Goal: Transaction & Acquisition: Purchase product/service

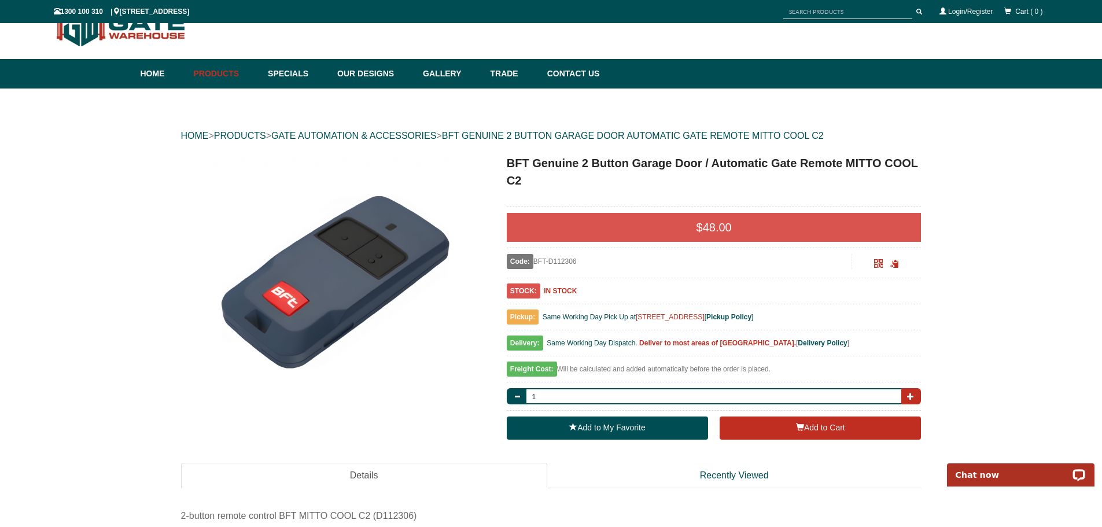
click at [906, 396] on button "button" at bounding box center [911, 396] width 20 height 16
click at [907, 395] on span "button" at bounding box center [910, 396] width 7 height 7
click at [909, 395] on span "button" at bounding box center [910, 396] width 7 height 7
click at [910, 395] on span "button" at bounding box center [910, 396] width 7 height 7
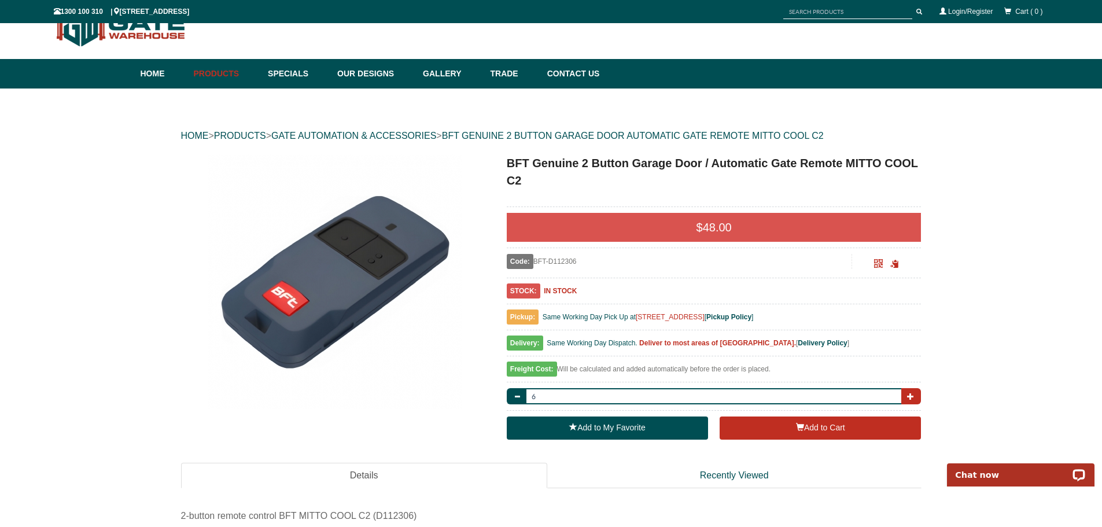
click at [911, 395] on span "button" at bounding box center [910, 396] width 7 height 7
type input "10"
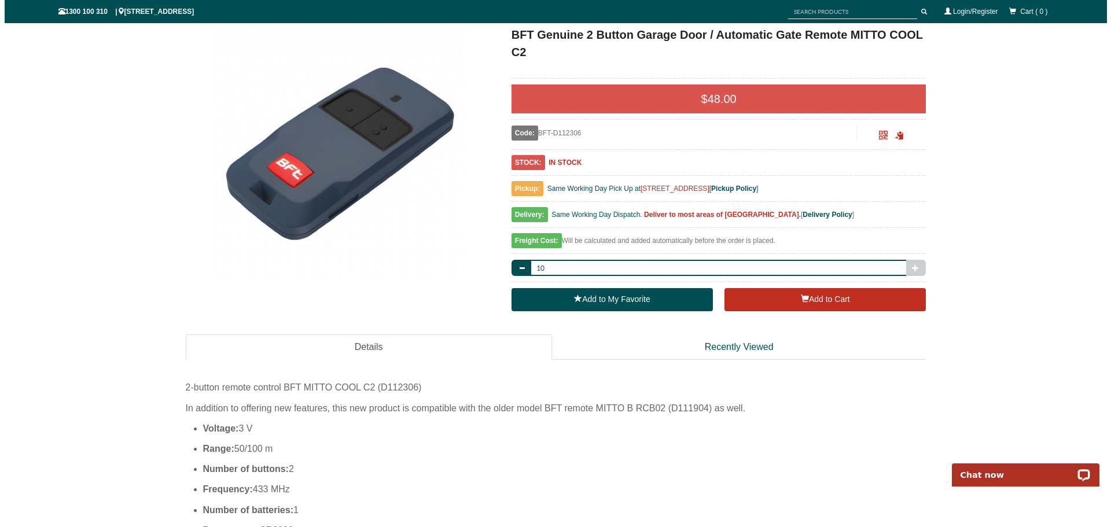
scroll to position [203, 0]
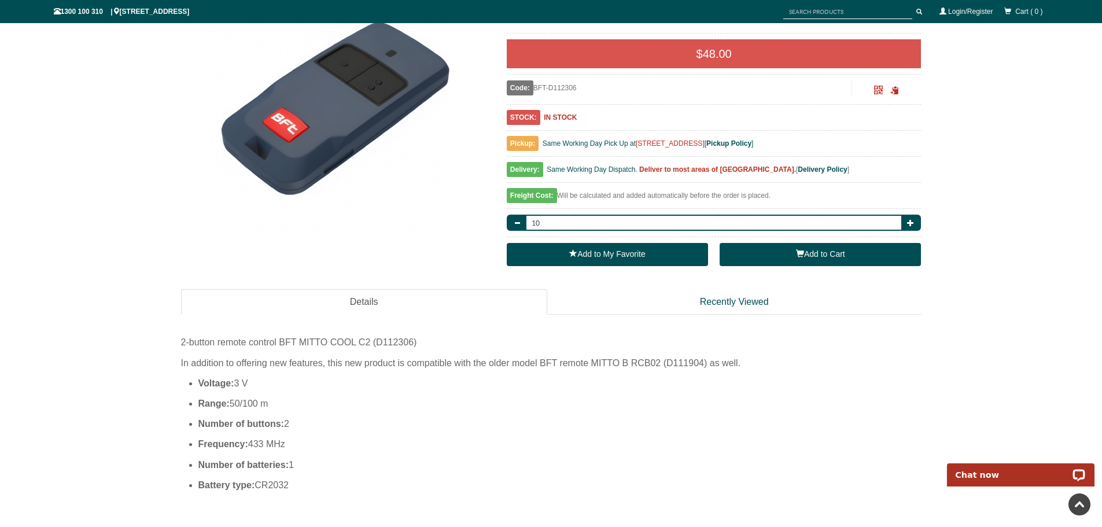
click at [809, 255] on button "Add to Cart" at bounding box center [820, 254] width 201 height 23
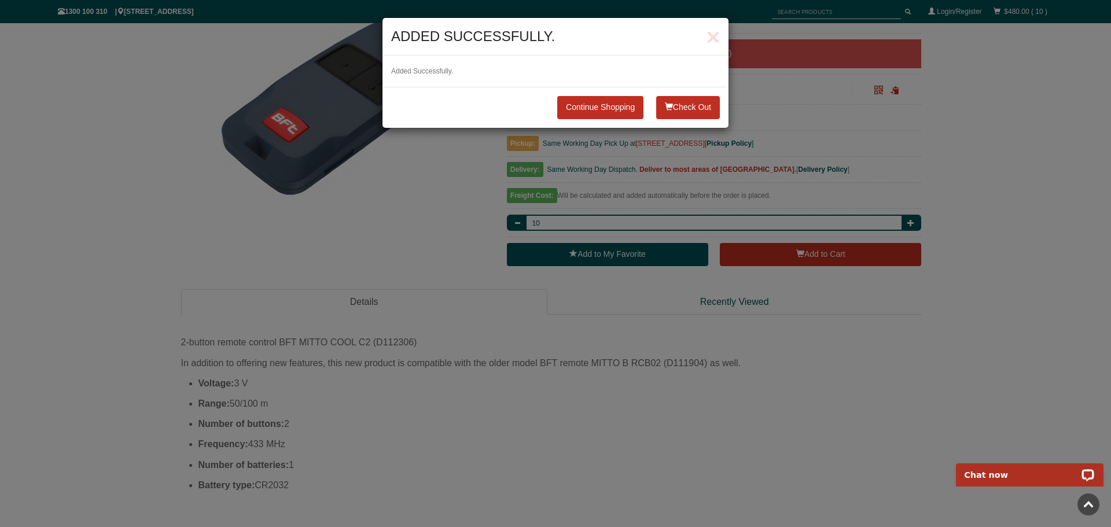
click at [683, 107] on button "Check Out" at bounding box center [688, 107] width 64 height 23
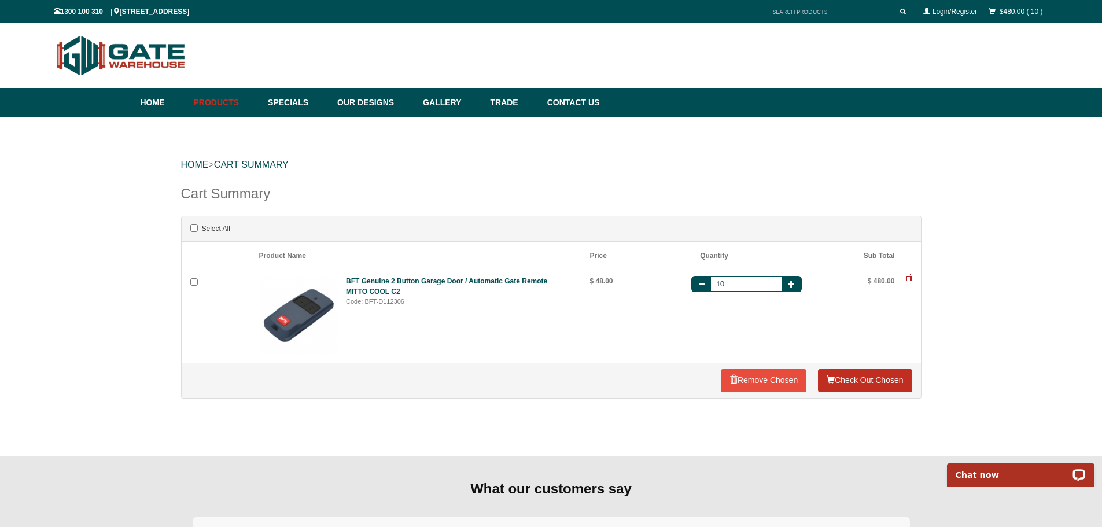
click at [855, 378] on link "Check Out Chosen" at bounding box center [865, 380] width 94 height 23
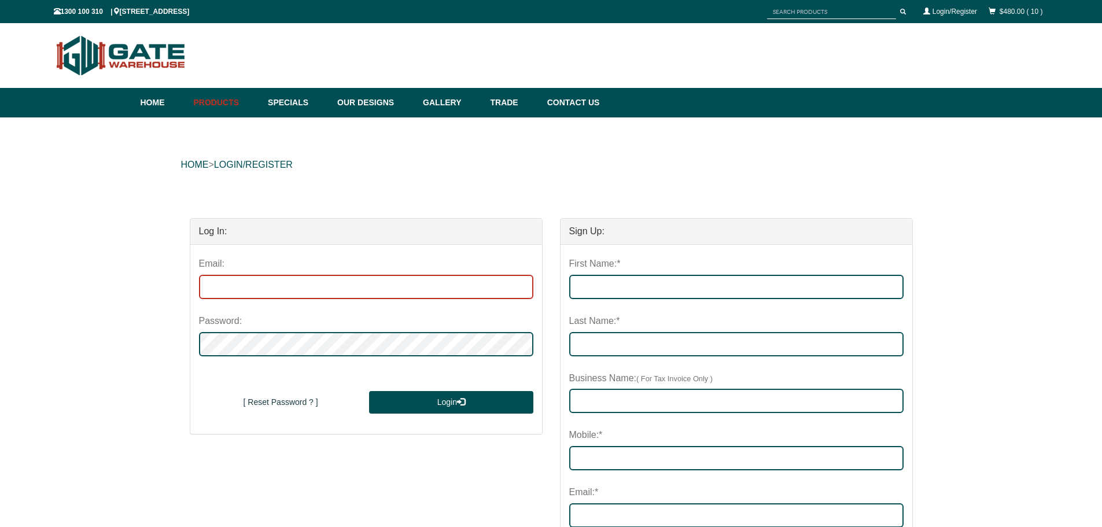
click at [284, 280] on input "email" at bounding box center [366, 287] width 334 height 24
type input "d"
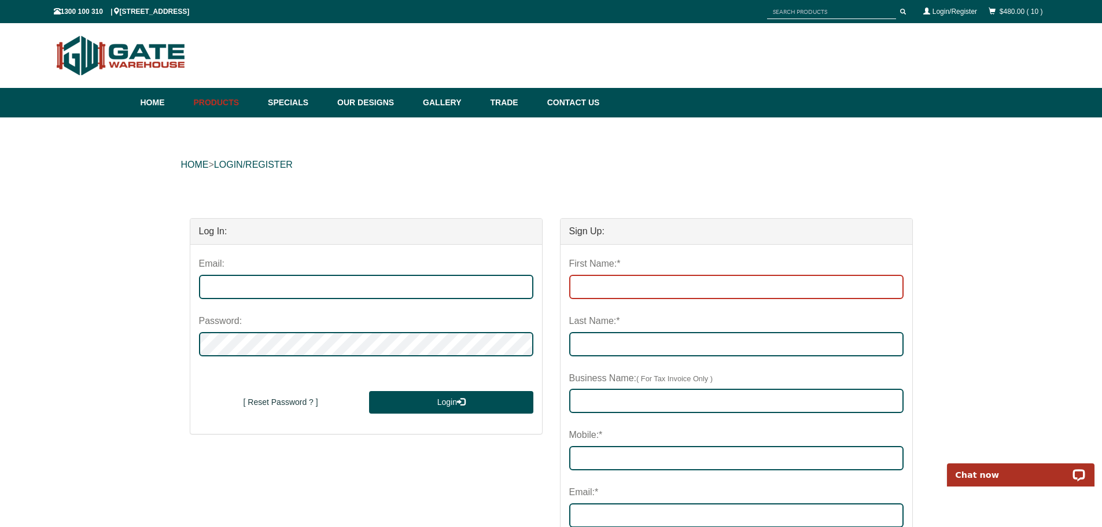
click at [615, 292] on input "First Name:*" at bounding box center [736, 287] width 334 height 24
type input "Ben"
type input "[PERSON_NAME]"
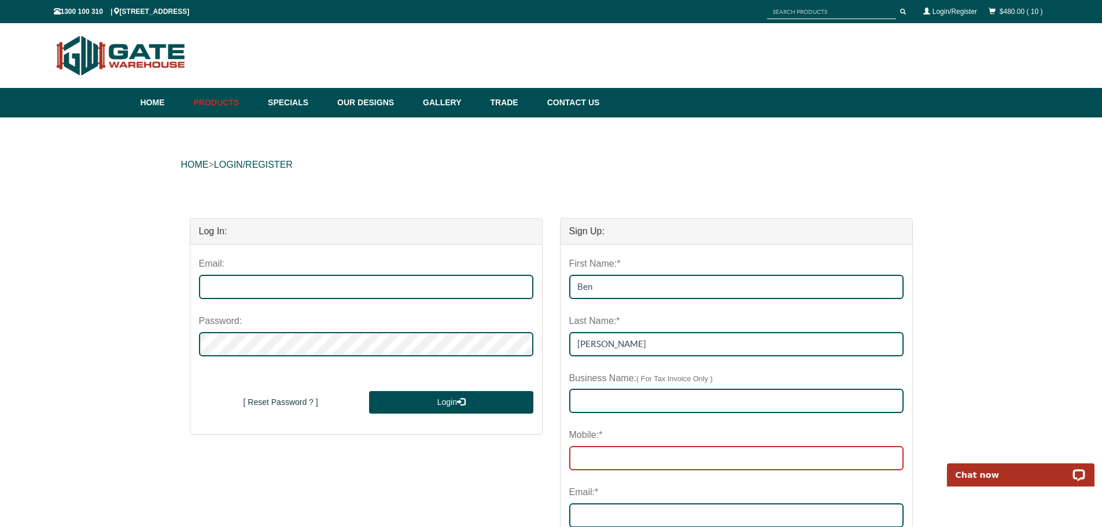
type input "0410367121"
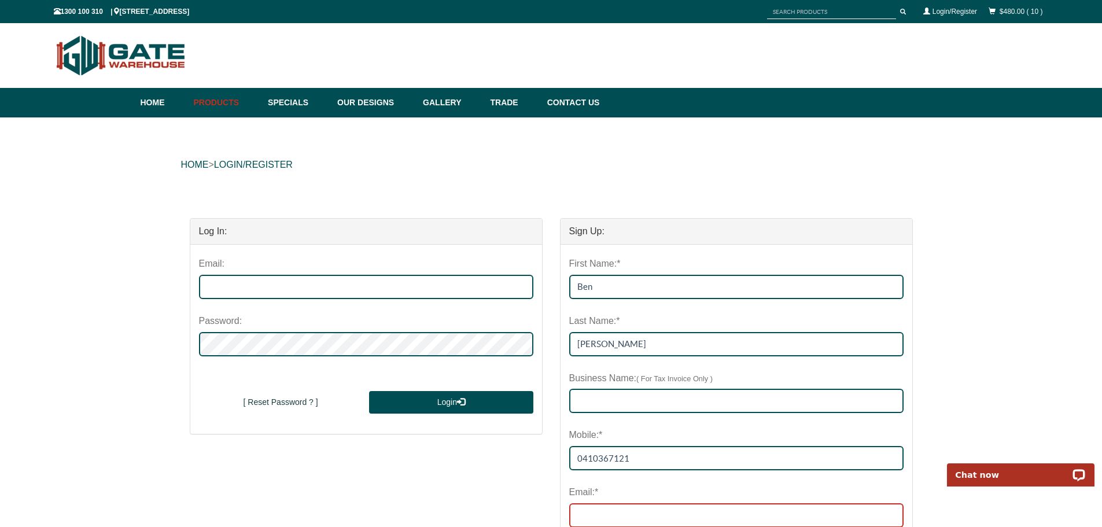
type input "director@flipgym.com.au"
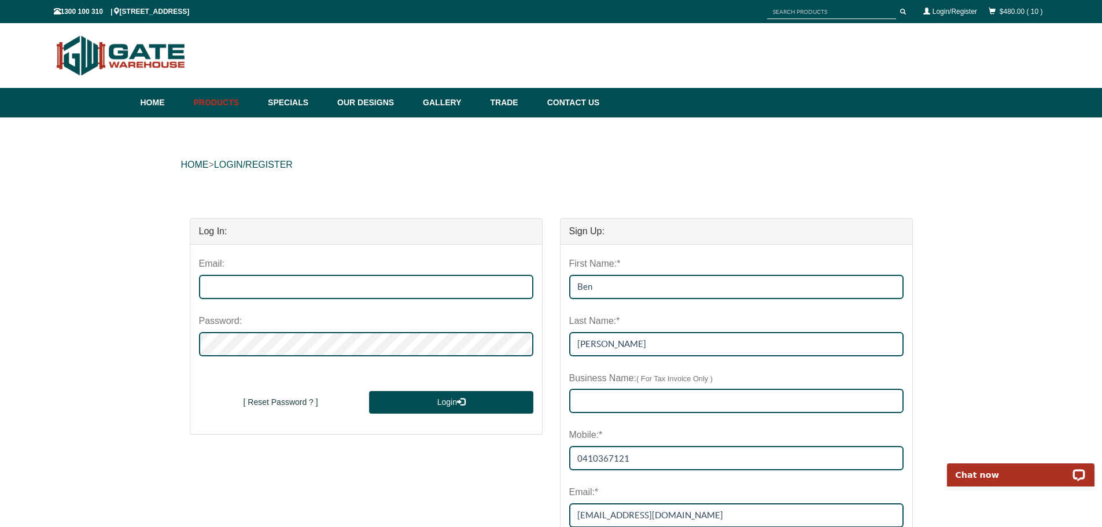
type input "director@flipgym.com.au"
click at [606, 404] on input "text" at bounding box center [736, 401] width 334 height 24
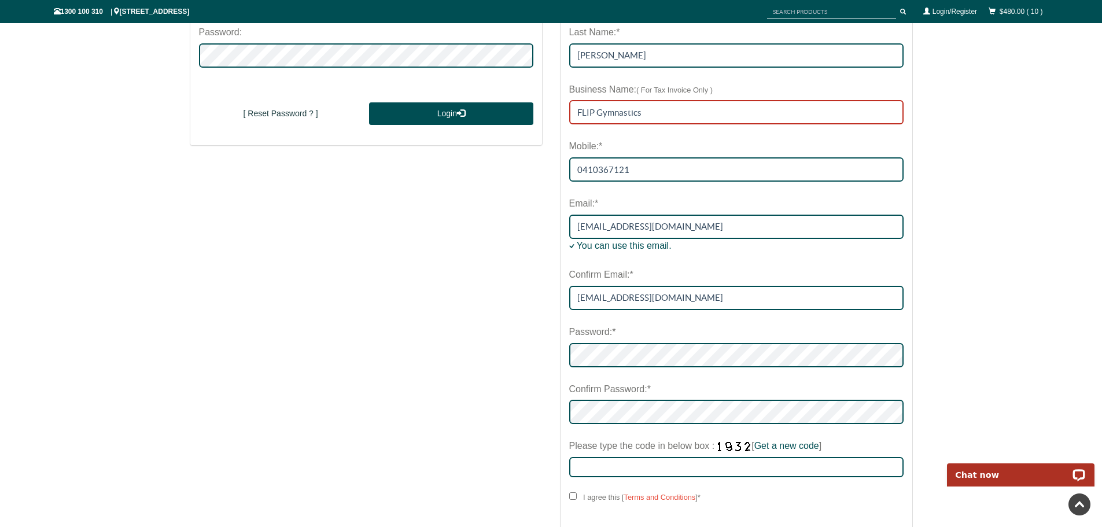
scroll to position [289, 0]
type input "FLIP Gymnastics"
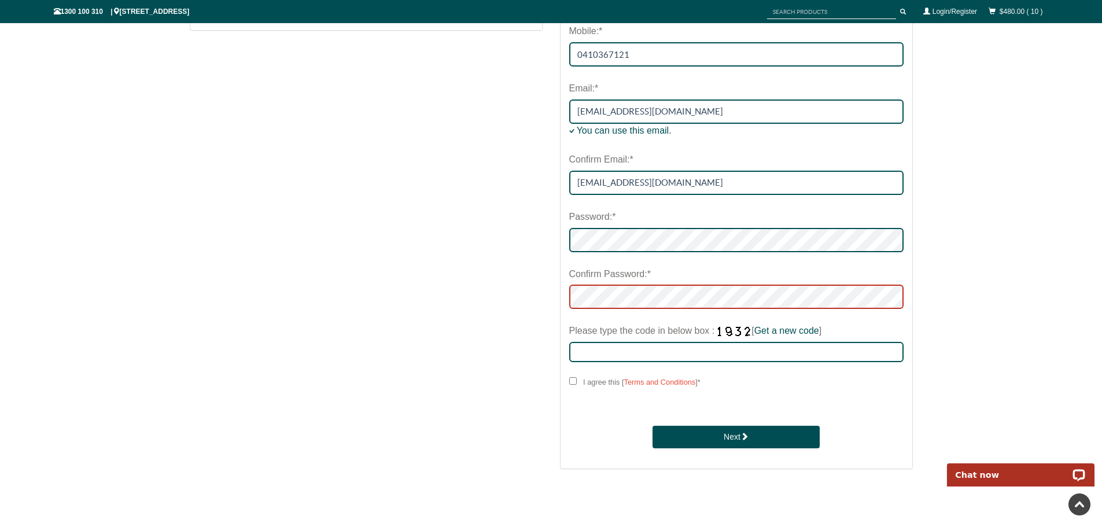
scroll to position [405, 0]
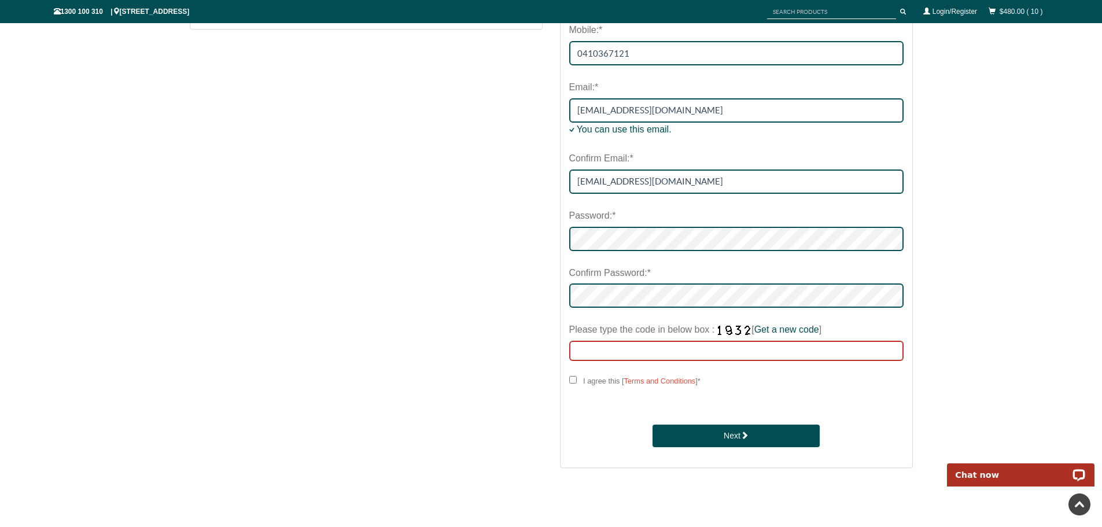
click at [610, 343] on input "Please type the code in below box : [ Get a new code ]" at bounding box center [736, 351] width 334 height 20
type input "2735"
click at [572, 378] on input "I agree this [ Terms and Conditions ] *" at bounding box center [573, 380] width 8 height 8
checkbox input "****"
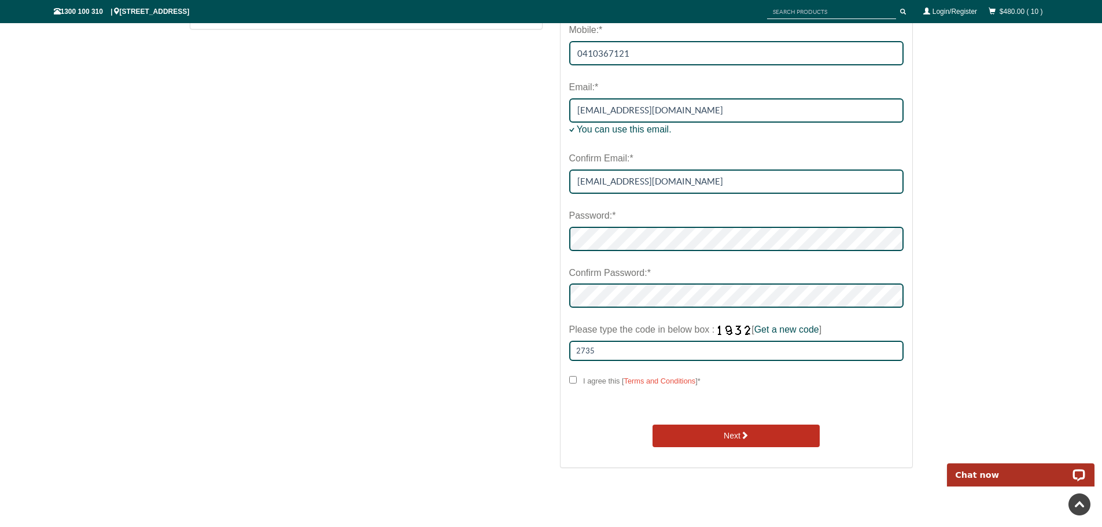
click at [739, 436] on button "Next" at bounding box center [736, 436] width 167 height 23
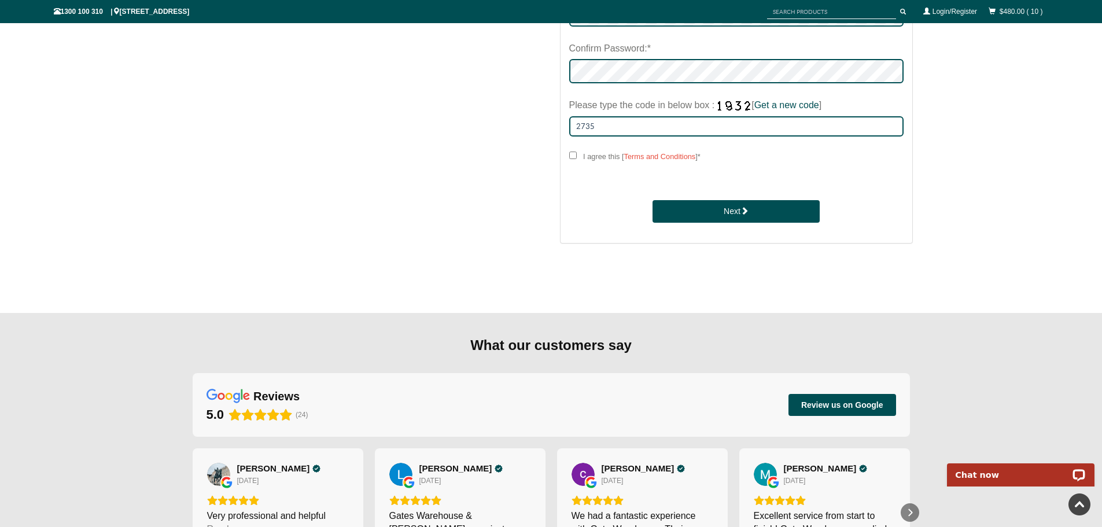
scroll to position [636, 0]
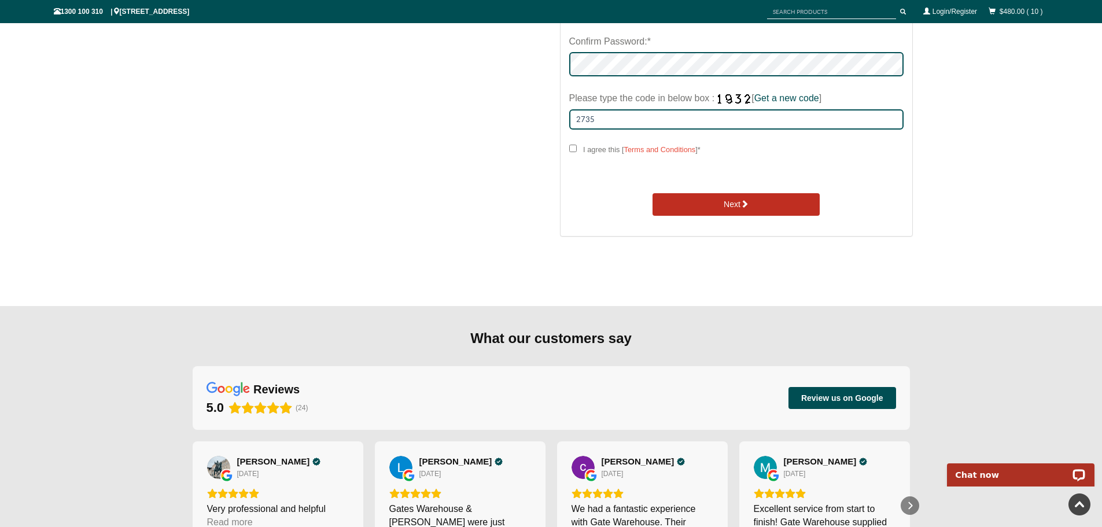
click at [733, 200] on button "Next" at bounding box center [736, 204] width 167 height 23
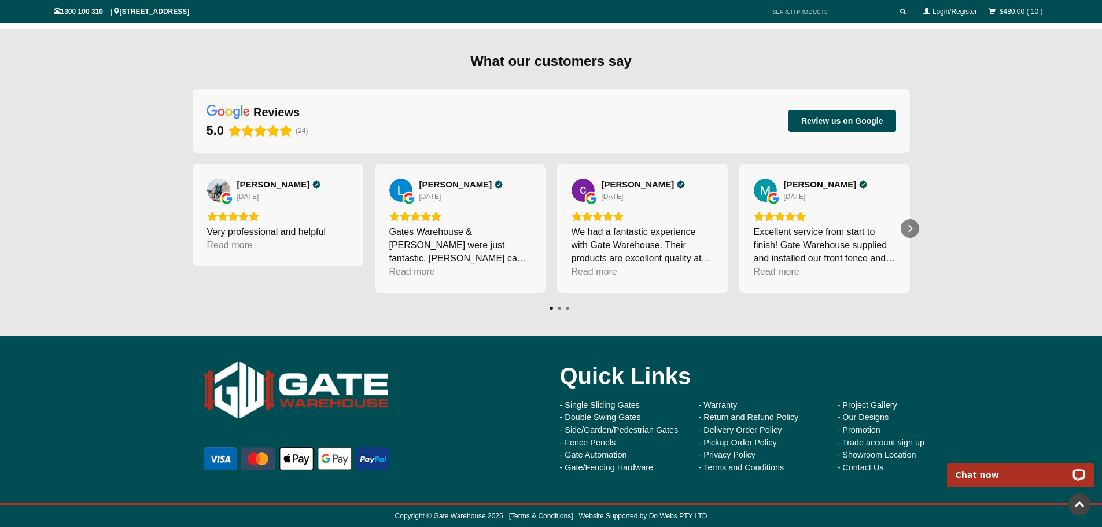
scroll to position [475, 0]
type input "director@flipgym.com.au"
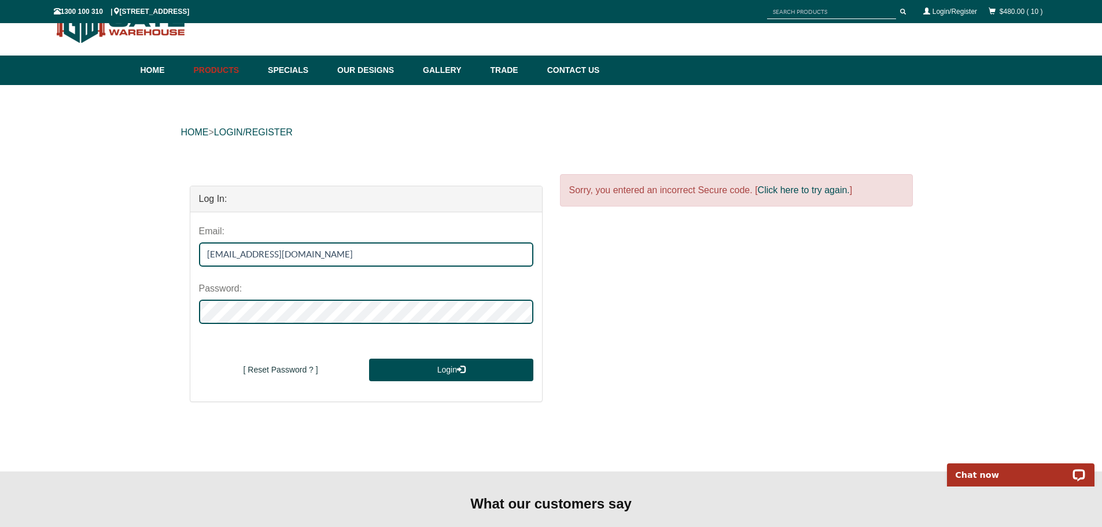
scroll to position [12, 0]
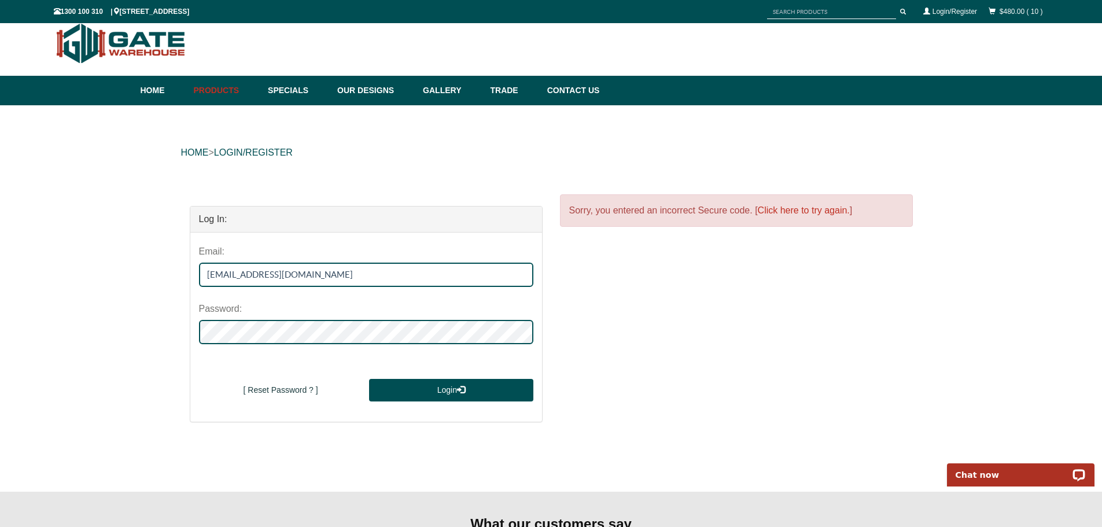
click at [793, 210] on link "Click here to try again." at bounding box center [804, 210] width 92 height 10
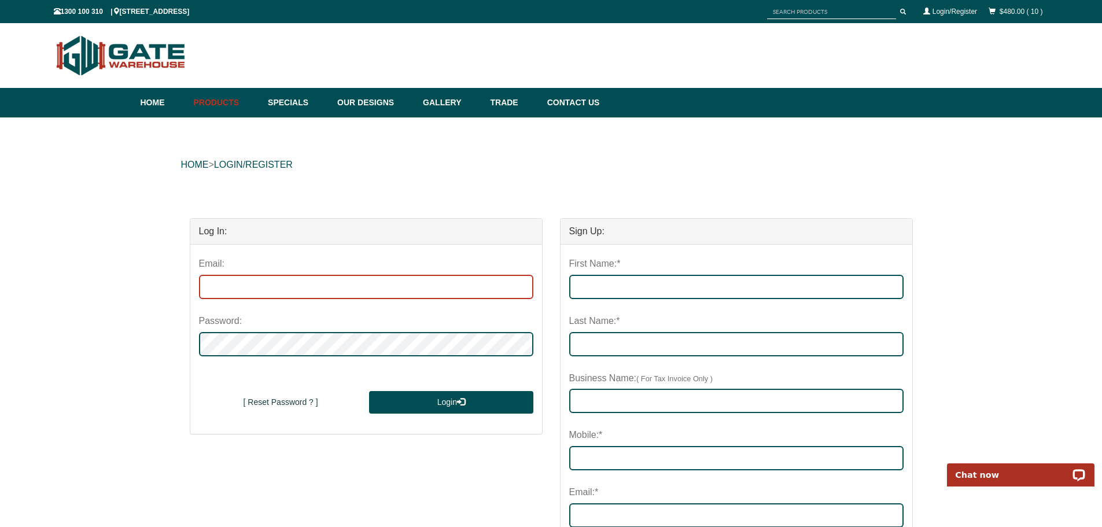
type input "[EMAIL_ADDRESS][DOMAIN_NAME]"
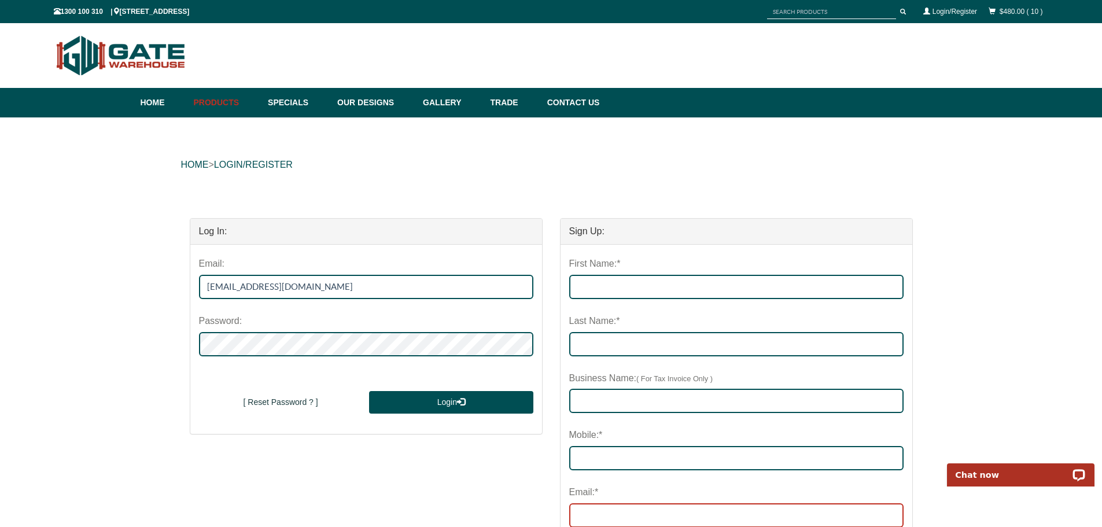
type input "director@flipgym.com.au"
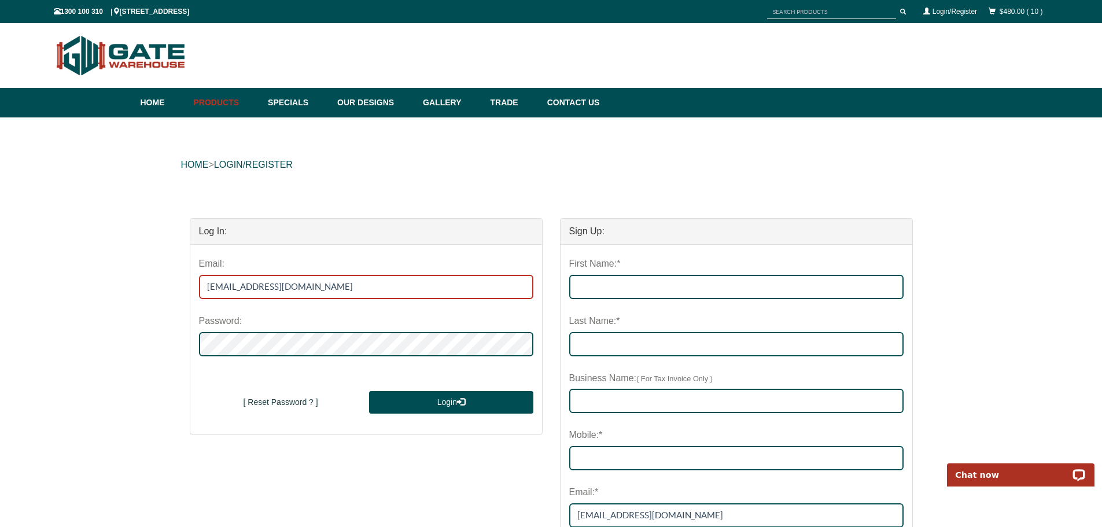
drag, startPoint x: 326, startPoint y: 290, endPoint x: 171, endPoint y: 297, distance: 155.2
click at [171, 297] on div "HOME > LOGIN/REGISTER Log In: Email: director@flipgym.com.au Password: New User…" at bounding box center [551, 529] width 1102 height 825
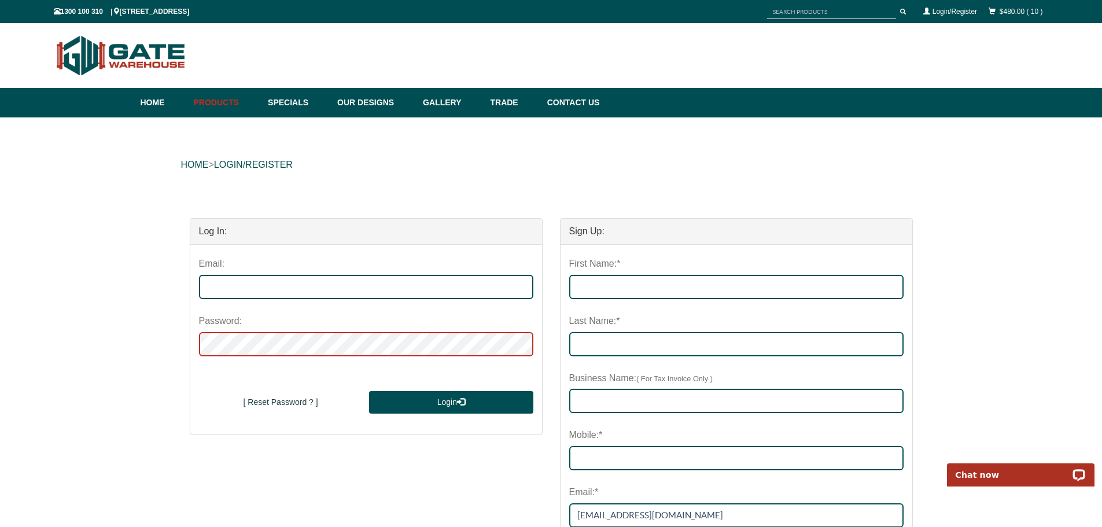
click at [165, 344] on div "HOME > LOGIN/REGISTER Log In: Email: Password: New User Sign Up [ Reset Passwor…" at bounding box center [551, 529] width 1102 height 825
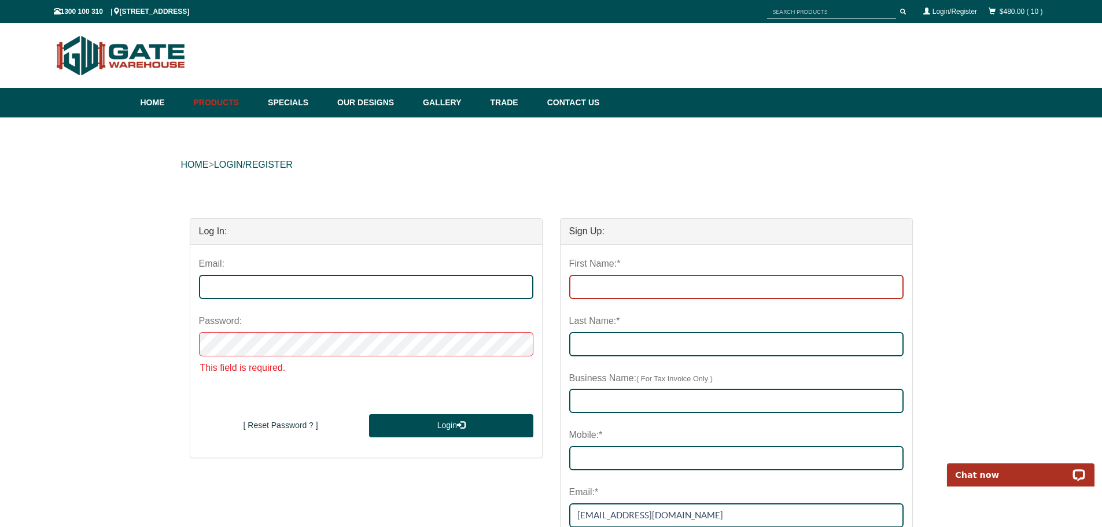
click at [661, 295] on input "First Name:*" at bounding box center [736, 287] width 334 height 24
type input "Ben"
type input "Robinson"
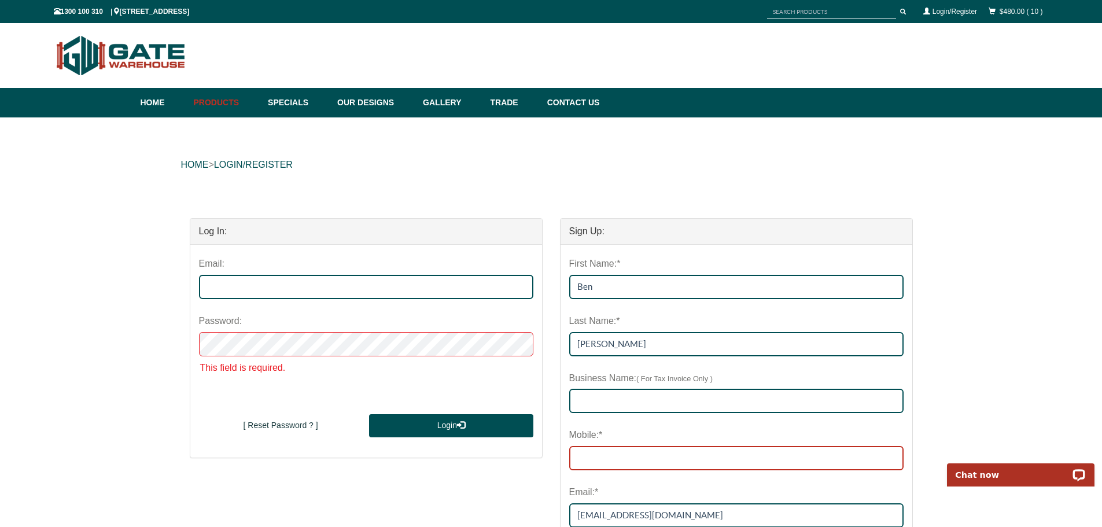
type input "0410367121"
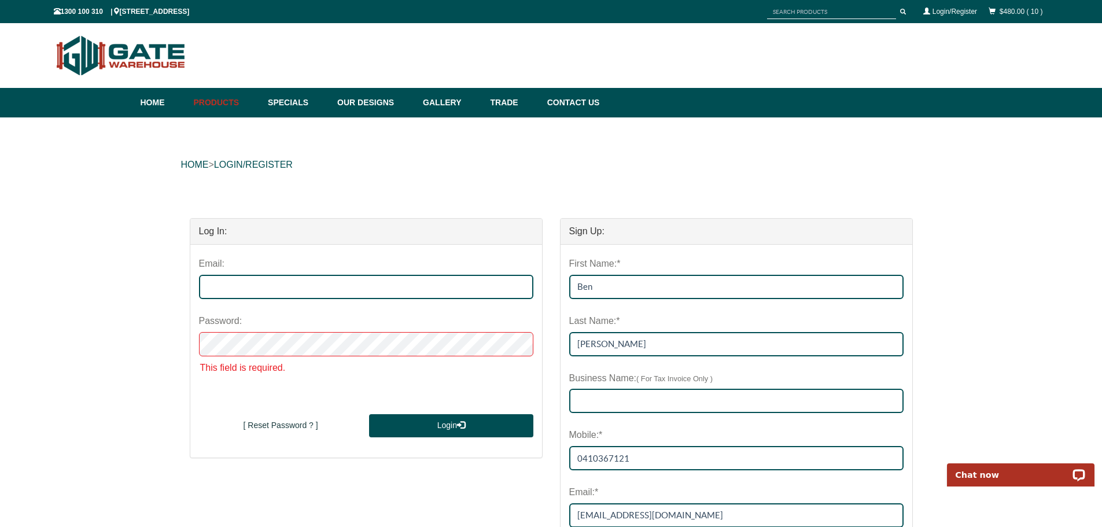
type input "director@flipgym.com.au"
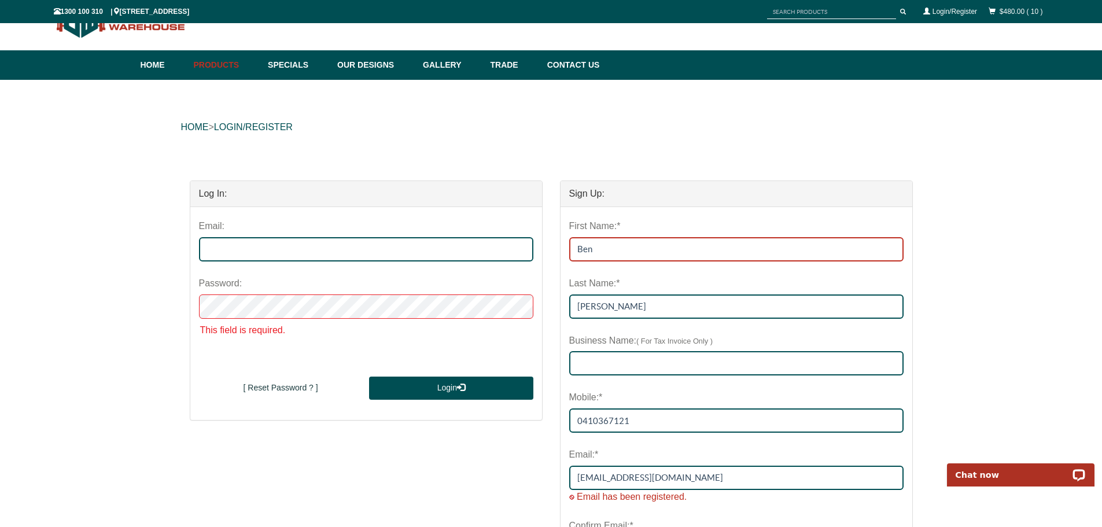
scroll to position [116, 0]
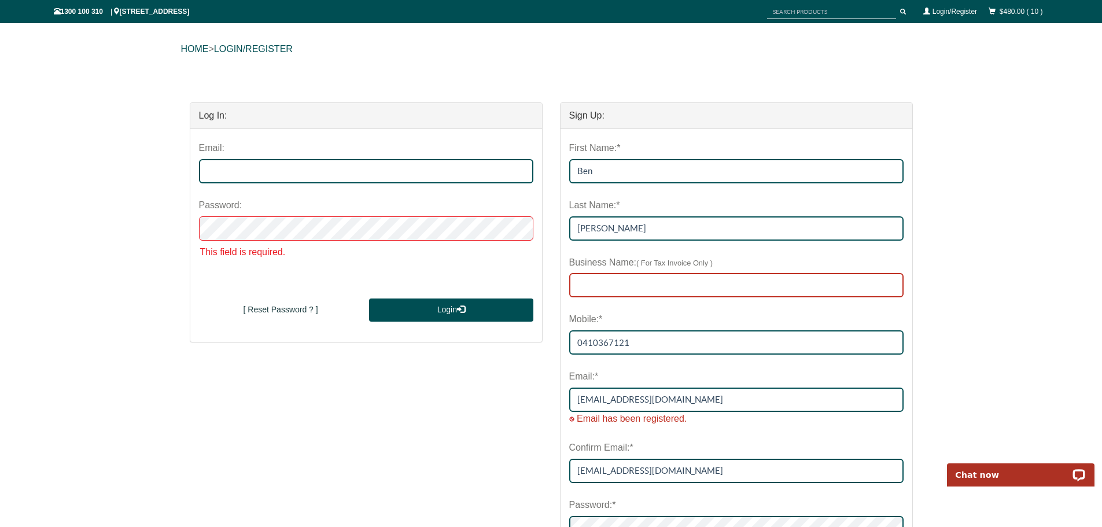
click at [648, 286] on input "text" at bounding box center [736, 285] width 334 height 24
type input "FLIP Gymnastics"
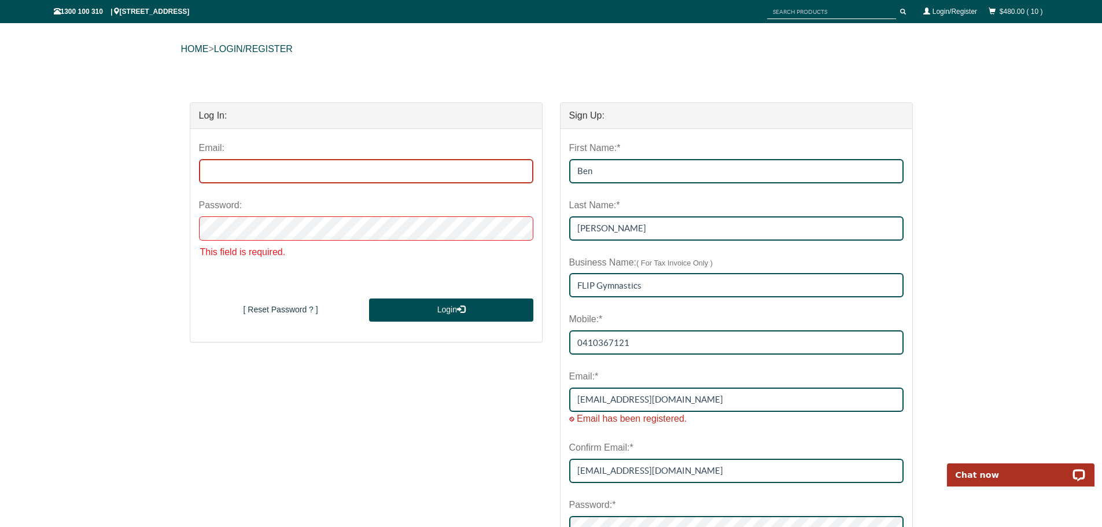
click at [253, 178] on input "email" at bounding box center [366, 171] width 334 height 24
type input "director@flipgym.com.au"
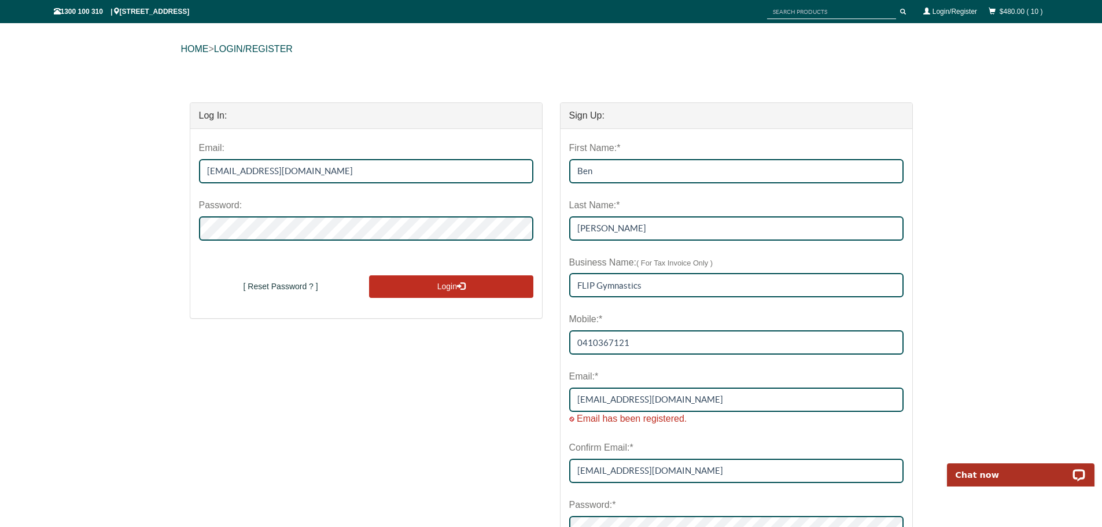
click at [441, 284] on button "Login" at bounding box center [451, 286] width 164 height 23
